Goal: Participate in discussion: Engage in conversation with other users on a specific topic

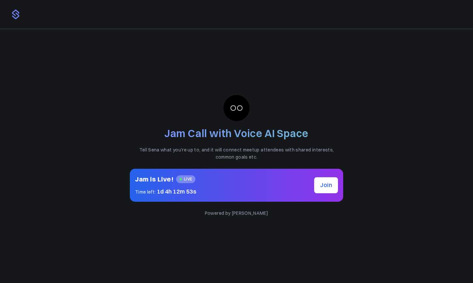
click at [323, 185] on span "Join" at bounding box center [326, 184] width 12 height 7
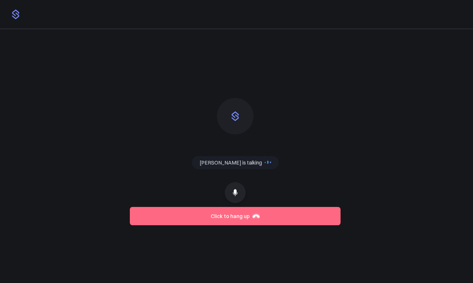
click at [235, 193] on icon at bounding box center [235, 192] width 5 height 7
click at [232, 216] on button "Click to hang up" at bounding box center [235, 216] width 211 height 18
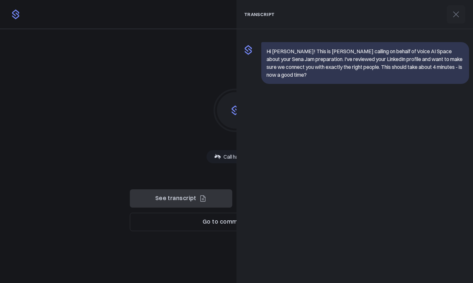
click at [457, 16] on icon at bounding box center [456, 14] width 10 height 10
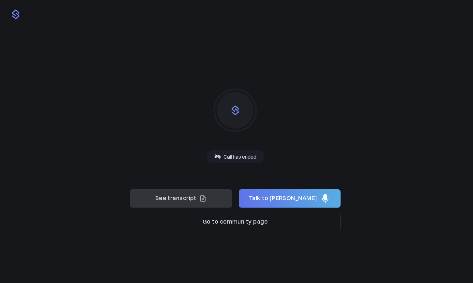
click at [176, 105] on div "Sena is thinking Sena is talking Sena is listening Call has ended" at bounding box center [235, 156] width 211 height 150
click at [212, 221] on button "Go to community page" at bounding box center [235, 222] width 211 height 18
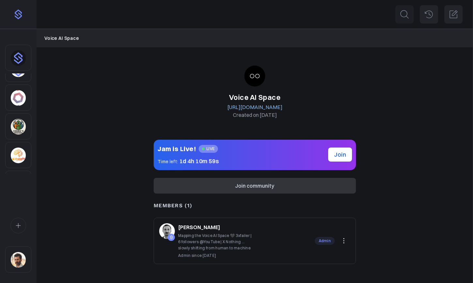
scroll to position [51, 0]
